Goal: Transaction & Acquisition: Purchase product/service

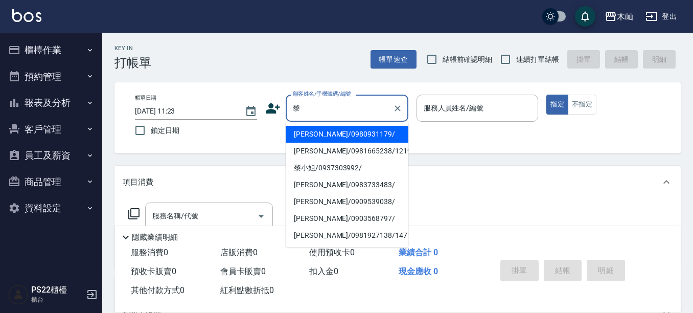
click at [337, 140] on li "[PERSON_NAME]/0980931179/" at bounding box center [347, 134] width 123 height 17
type input "[PERSON_NAME]/0980931179/"
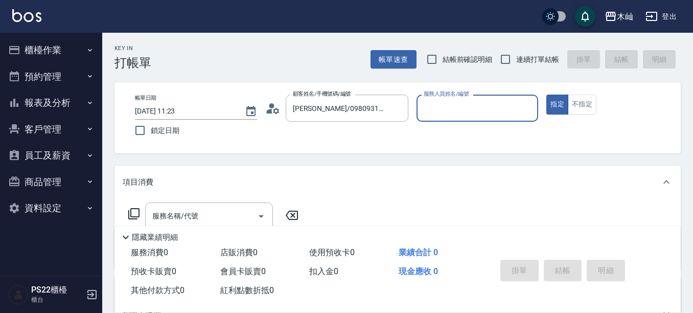
type input "小愛-10"
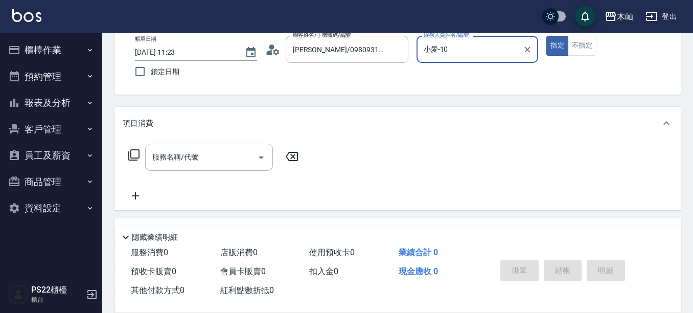
scroll to position [102, 0]
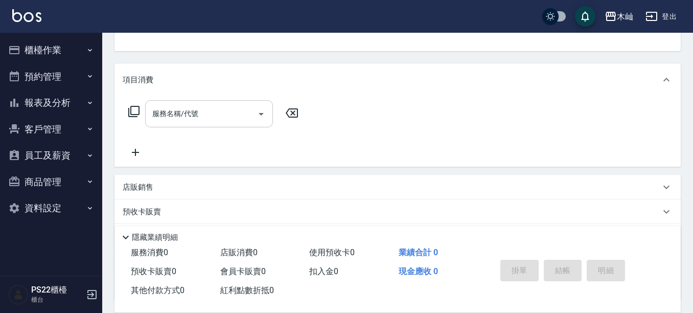
click at [210, 119] on input "服務名稱/代號" at bounding box center [201, 114] width 103 height 18
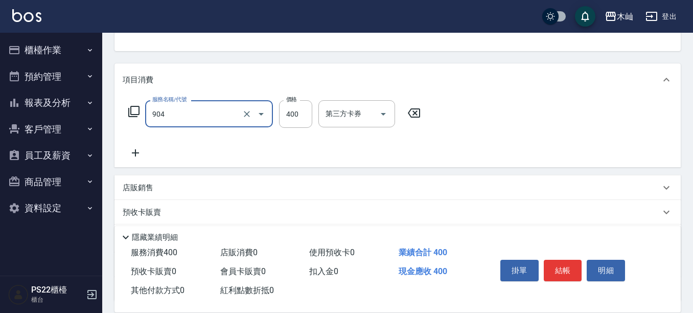
type input "精油洗+瞬護(904)"
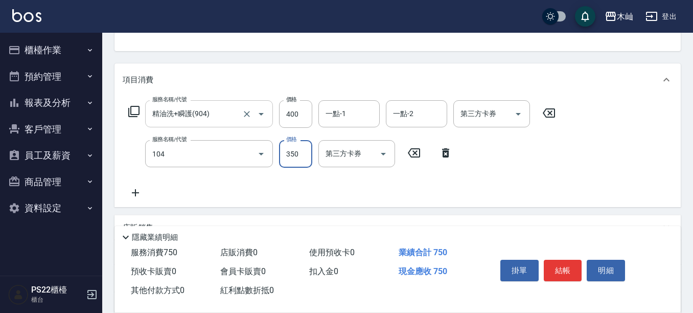
type input "B級單剪(104)"
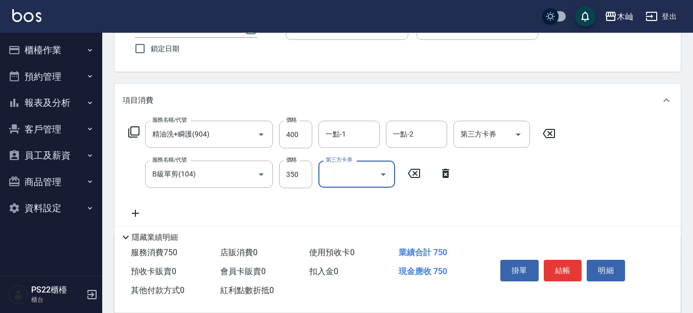
scroll to position [0, 0]
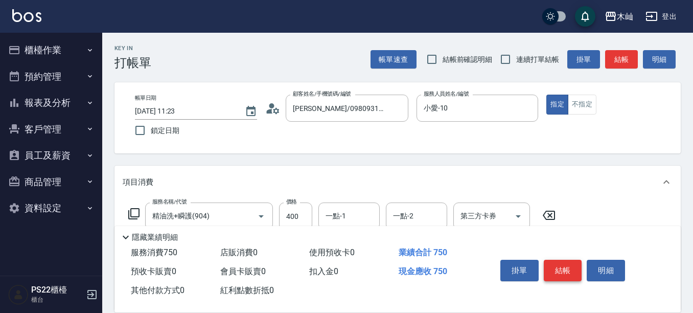
click at [557, 273] on button "結帳" at bounding box center [563, 269] width 38 height 21
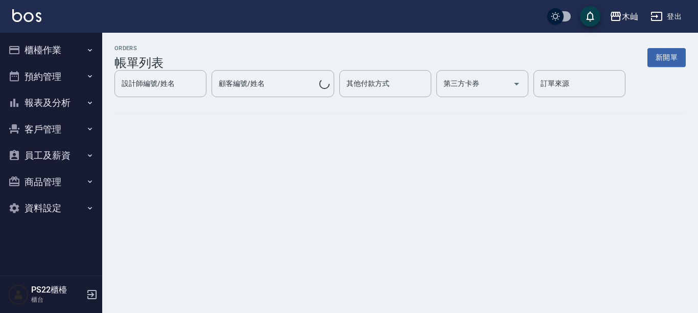
click at [44, 104] on button "報表及分析" at bounding box center [51, 102] width 94 height 27
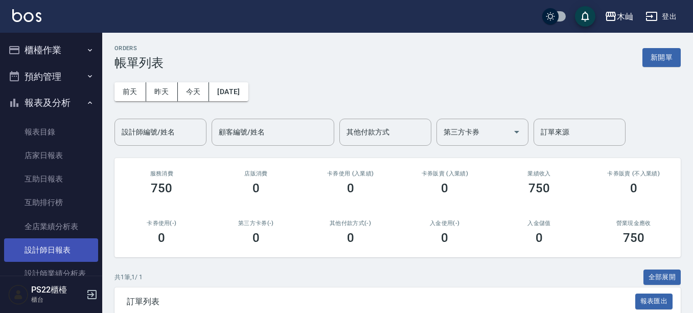
click at [66, 248] on link "設計師日報表" at bounding box center [51, 249] width 94 height 23
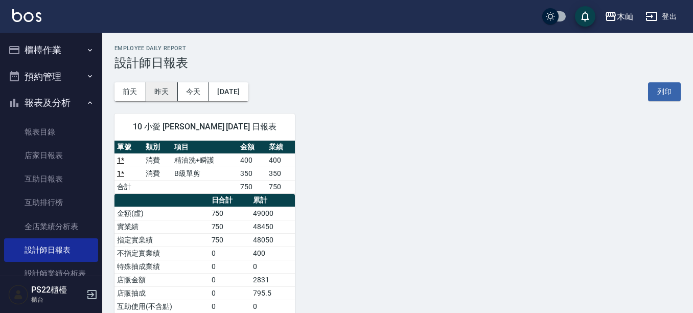
click at [165, 99] on button "昨天" at bounding box center [162, 91] width 32 height 19
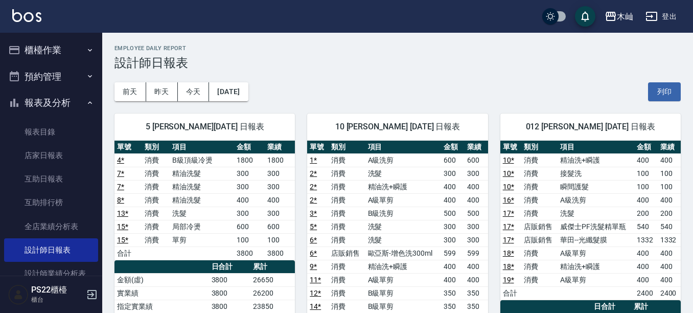
click at [37, 52] on button "櫃檯作業" at bounding box center [51, 50] width 94 height 27
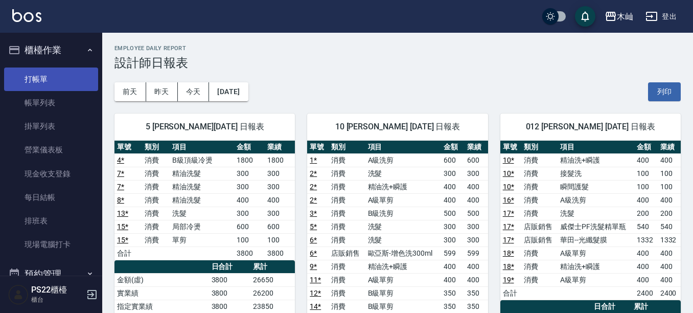
click at [42, 73] on link "打帳單" at bounding box center [51, 78] width 94 height 23
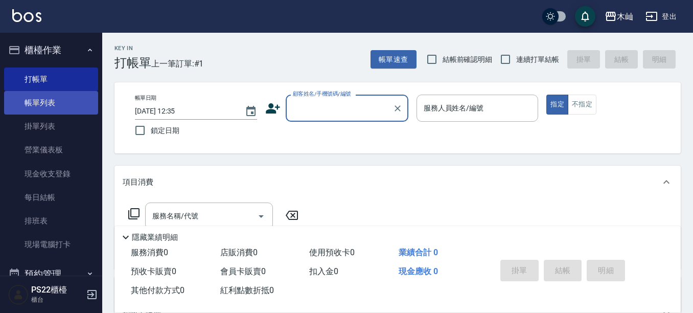
click at [33, 112] on link "帳單列表" at bounding box center [51, 102] width 94 height 23
